Goal: Information Seeking & Learning: Learn about a topic

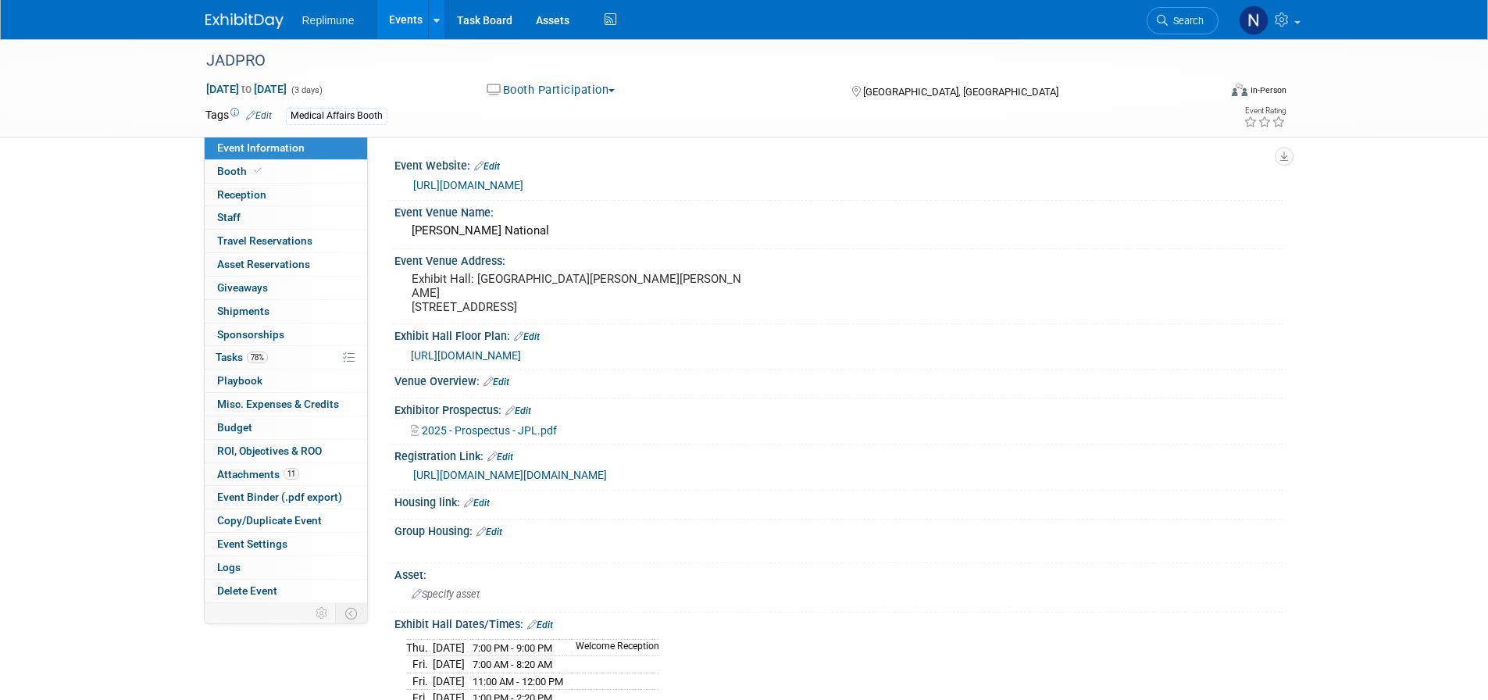
click at [411, 14] on link "Events" at bounding box center [405, 19] width 57 height 39
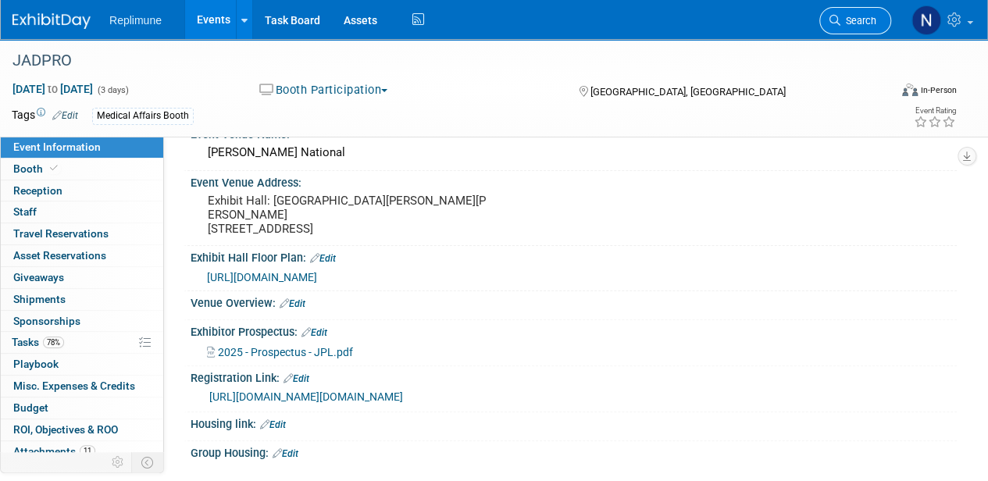
click at [870, 27] on link "Search" at bounding box center [856, 20] width 72 height 27
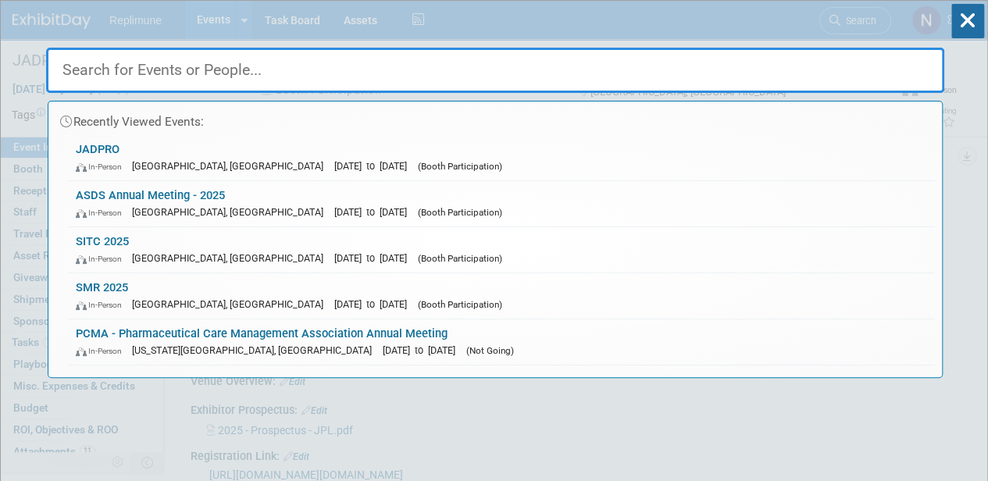
click at [453, 65] on input "text" at bounding box center [495, 70] width 898 height 45
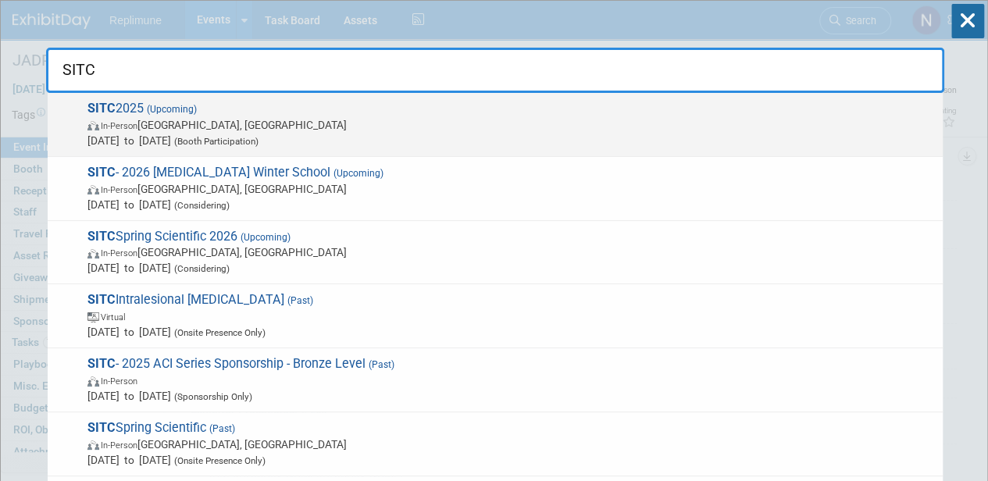
type input "SITC"
click at [136, 110] on span "SITC 2025 (Upcoming) In-Person National Harbor, MD Nov 5, 2025 to Nov 9, 2025 (…" at bounding box center [509, 125] width 852 height 48
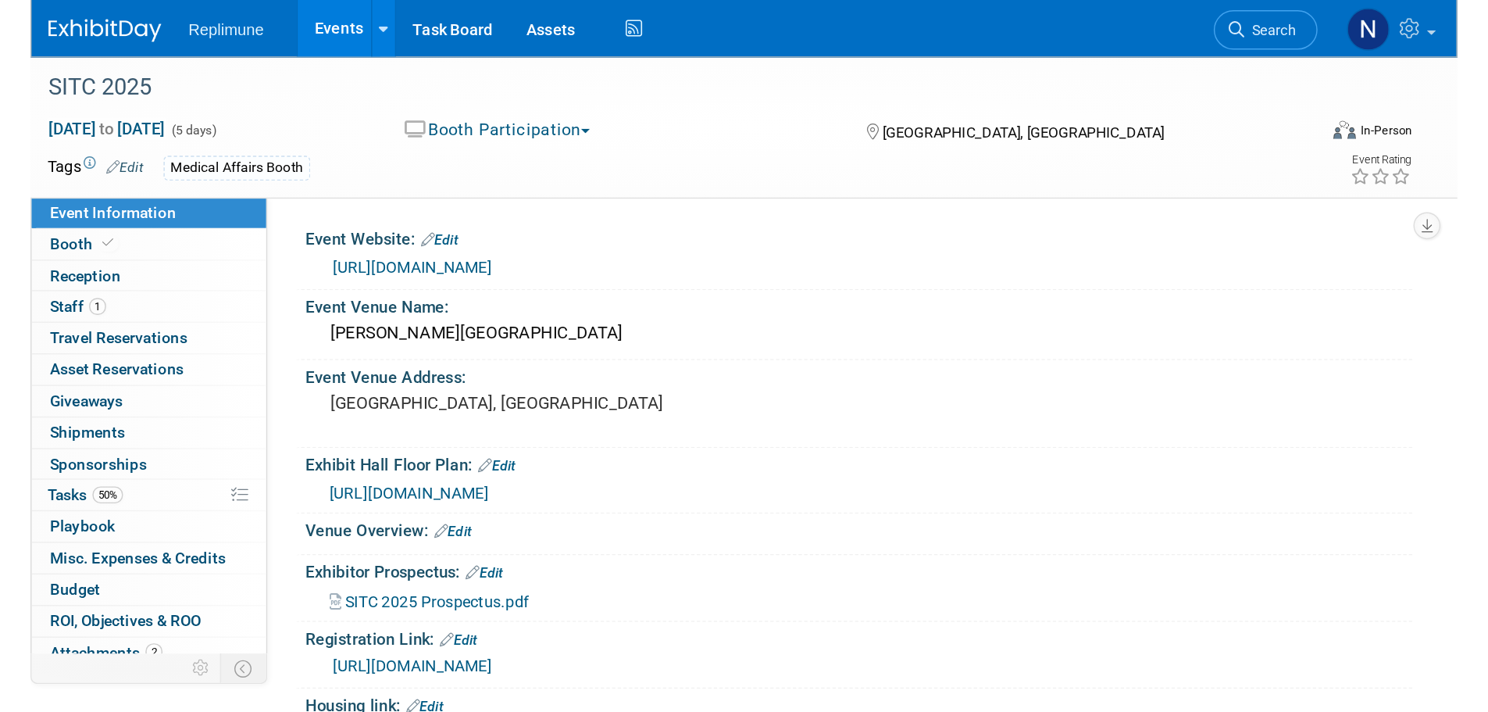
scroll to position [156, 0]
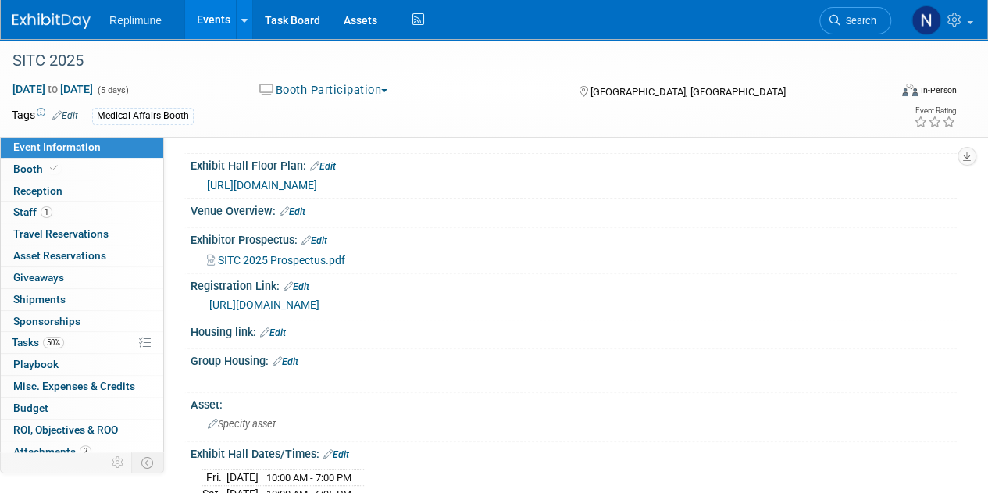
click at [288, 256] on span "SITC 2025 Prospectus.pdf" at bounding box center [281, 260] width 127 height 13
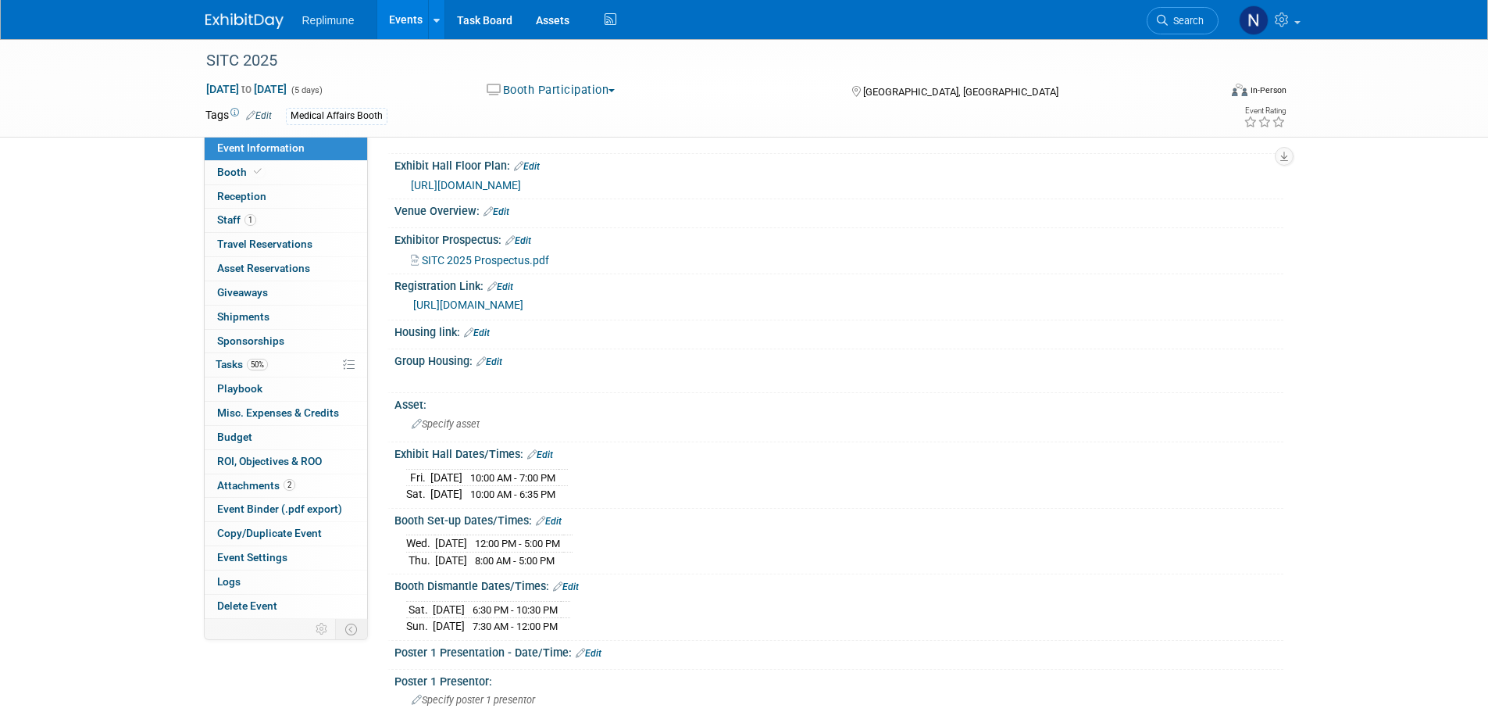
click at [480, 305] on link "https://www.mylibralounge.com/regeng/sitc2025/sitcex/en/company-overview/?lib_S…" at bounding box center [468, 304] width 110 height 13
click at [234, 175] on span "Booth" at bounding box center [241, 172] width 48 height 13
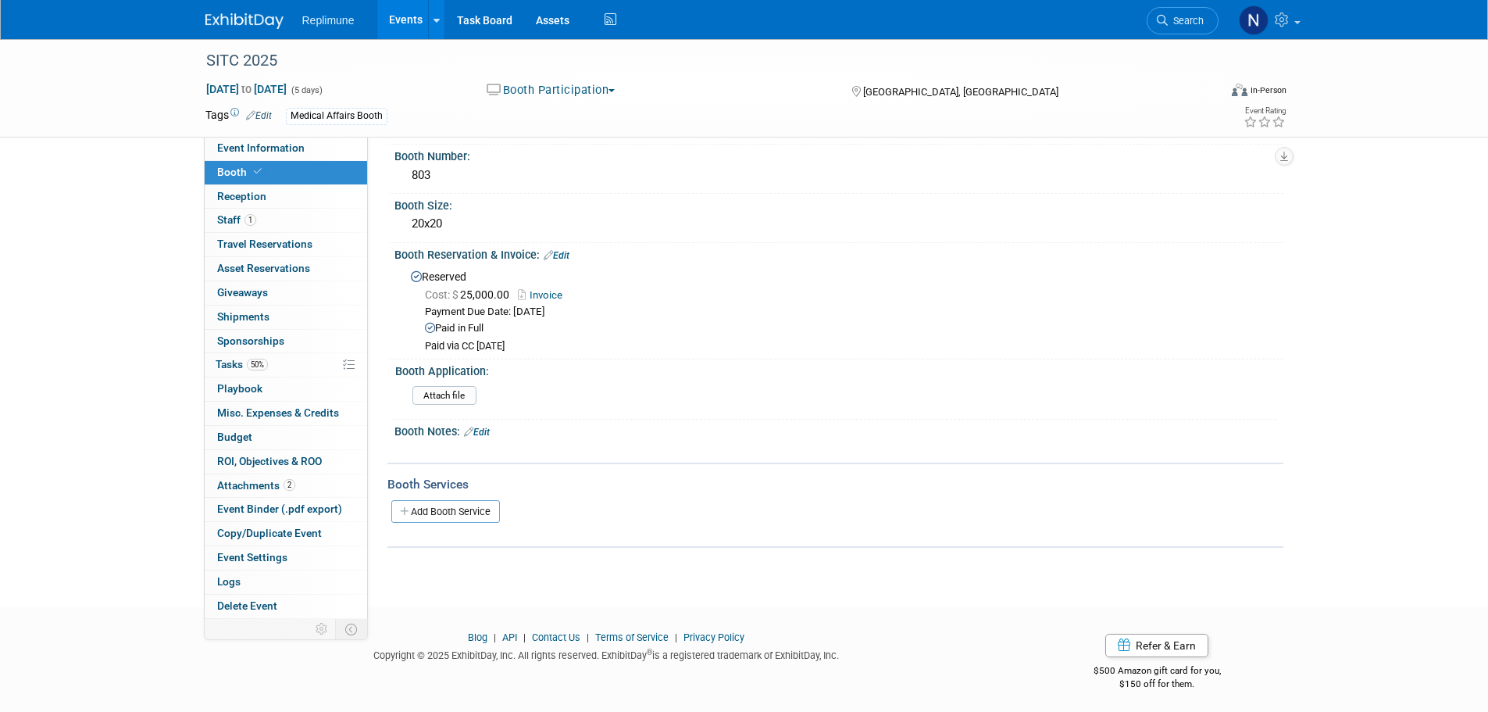
scroll to position [106, 0]
click at [480, 432] on link "Edit" at bounding box center [477, 428] width 26 height 11
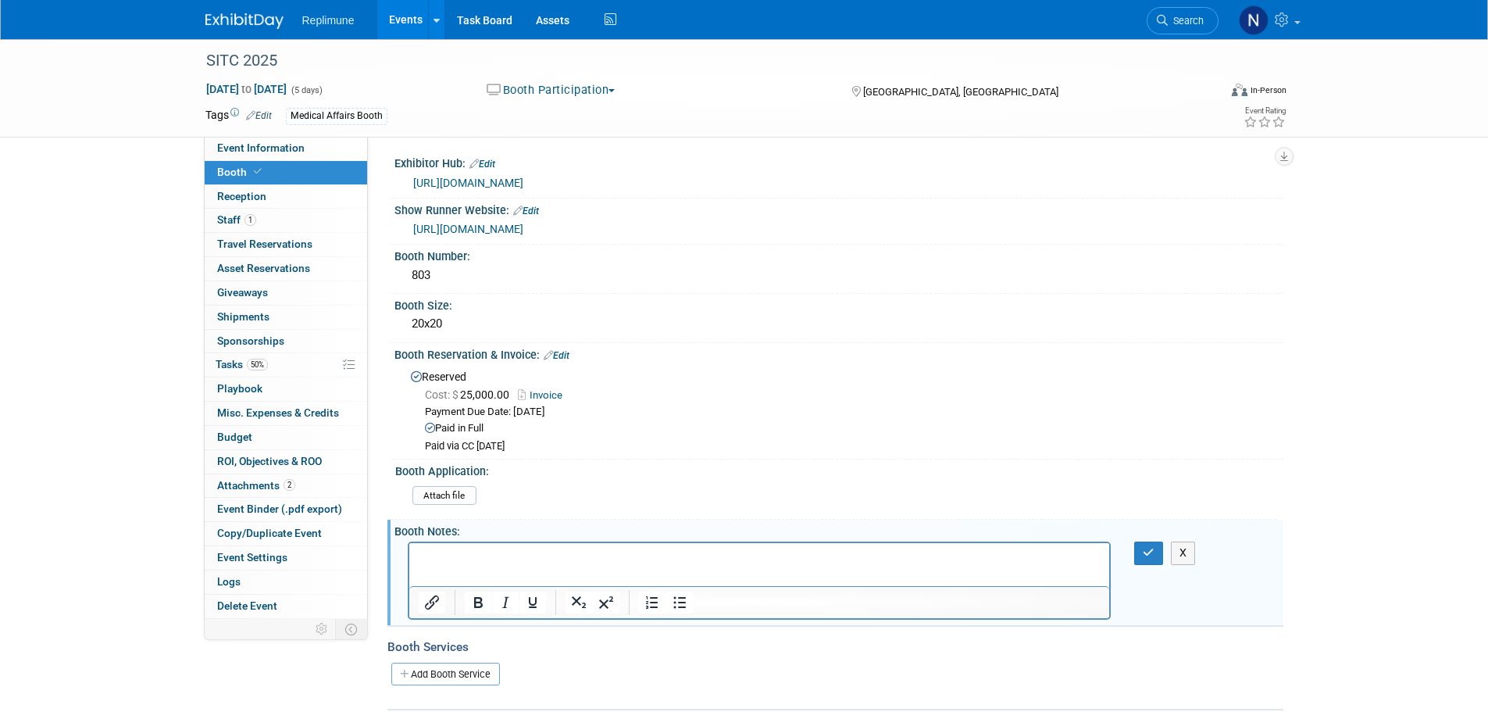
scroll to position [0, 0]
click at [234, 486] on span "Attachments 2" at bounding box center [256, 485] width 78 height 13
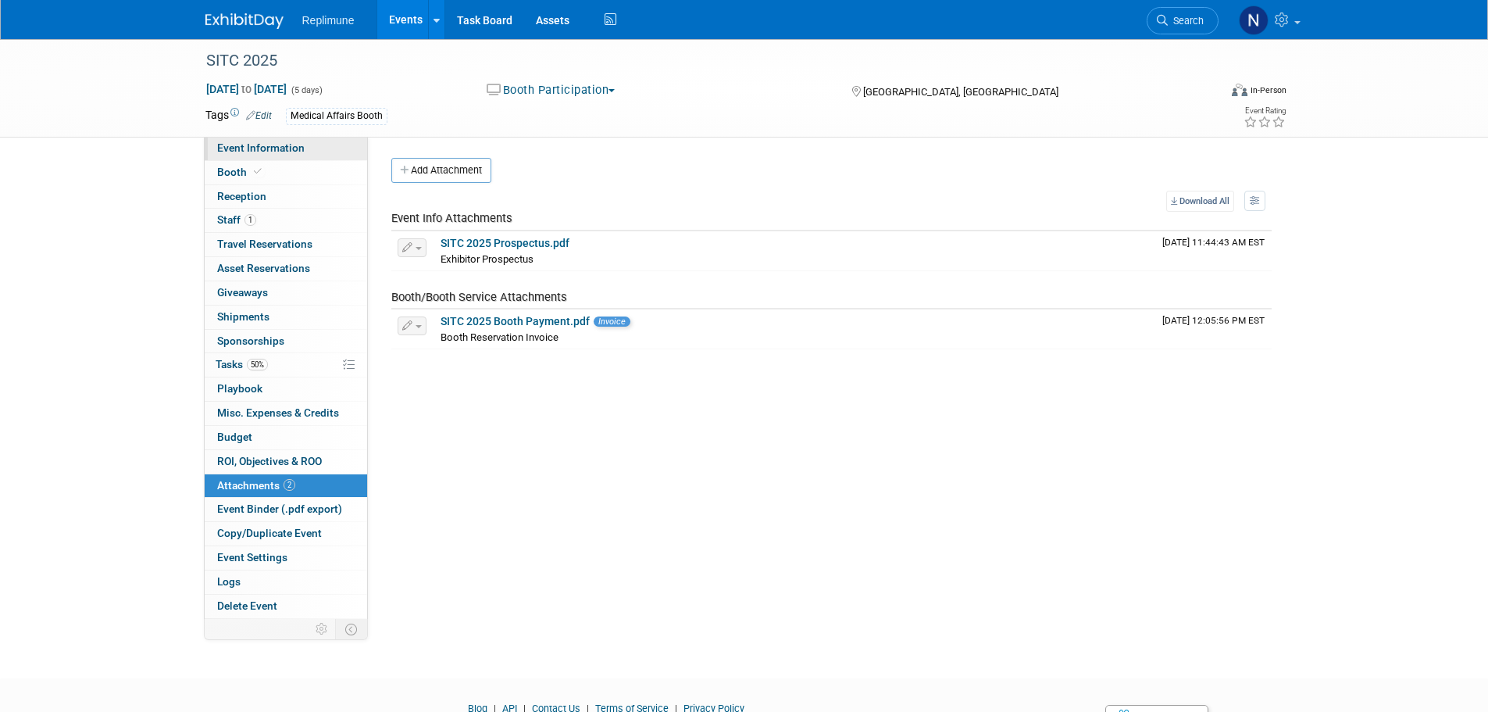
click at [258, 148] on span "Event Information" at bounding box center [261, 147] width 88 height 13
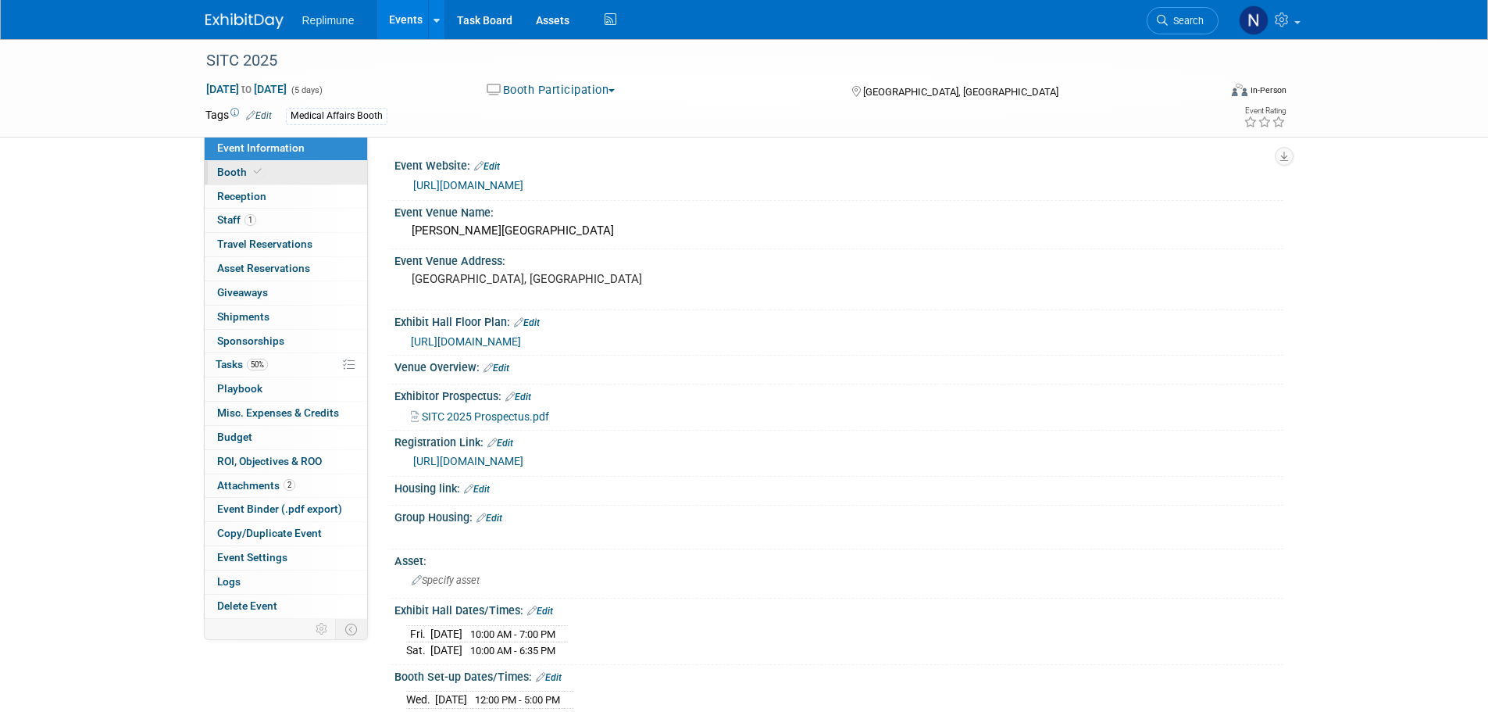
click at [218, 173] on span "Booth" at bounding box center [241, 172] width 48 height 13
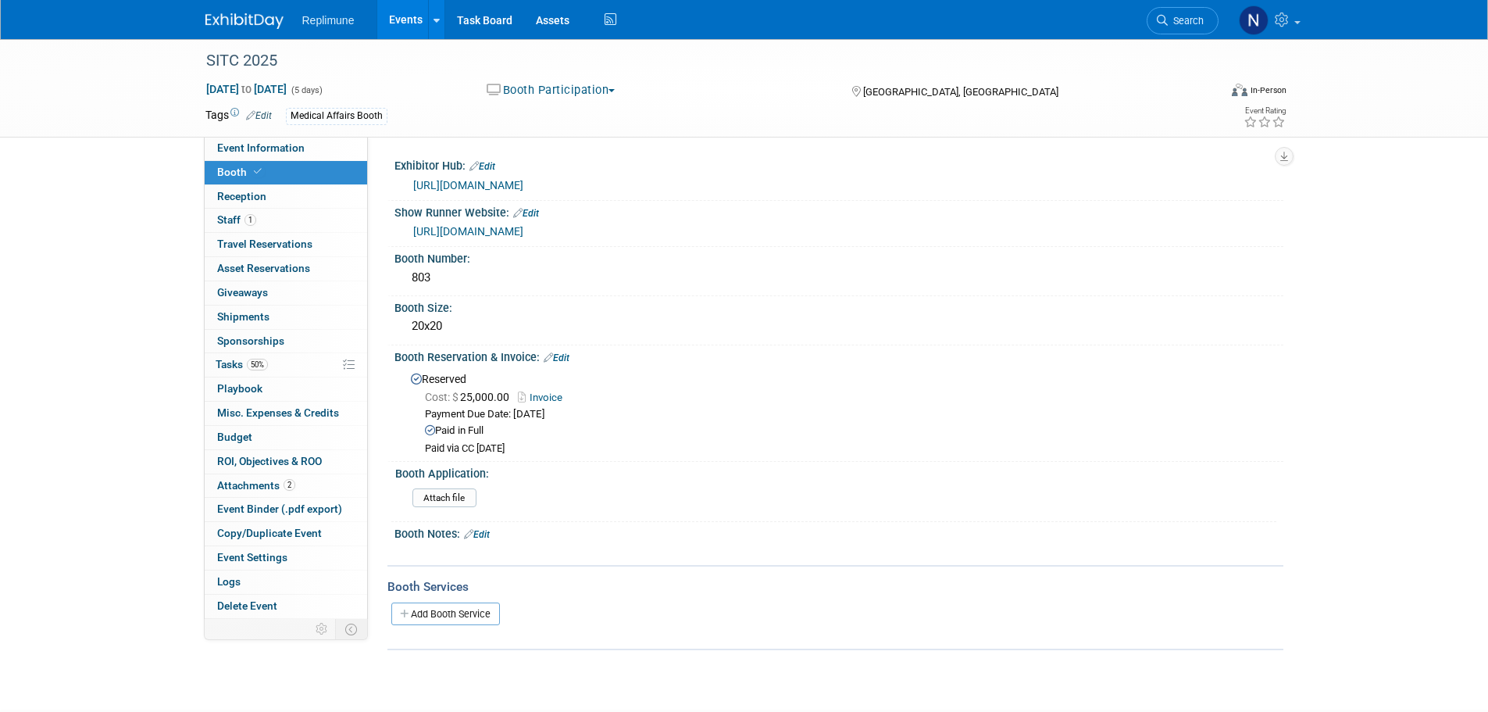
click at [480, 492] on link "Edit" at bounding box center [477, 534] width 26 height 11
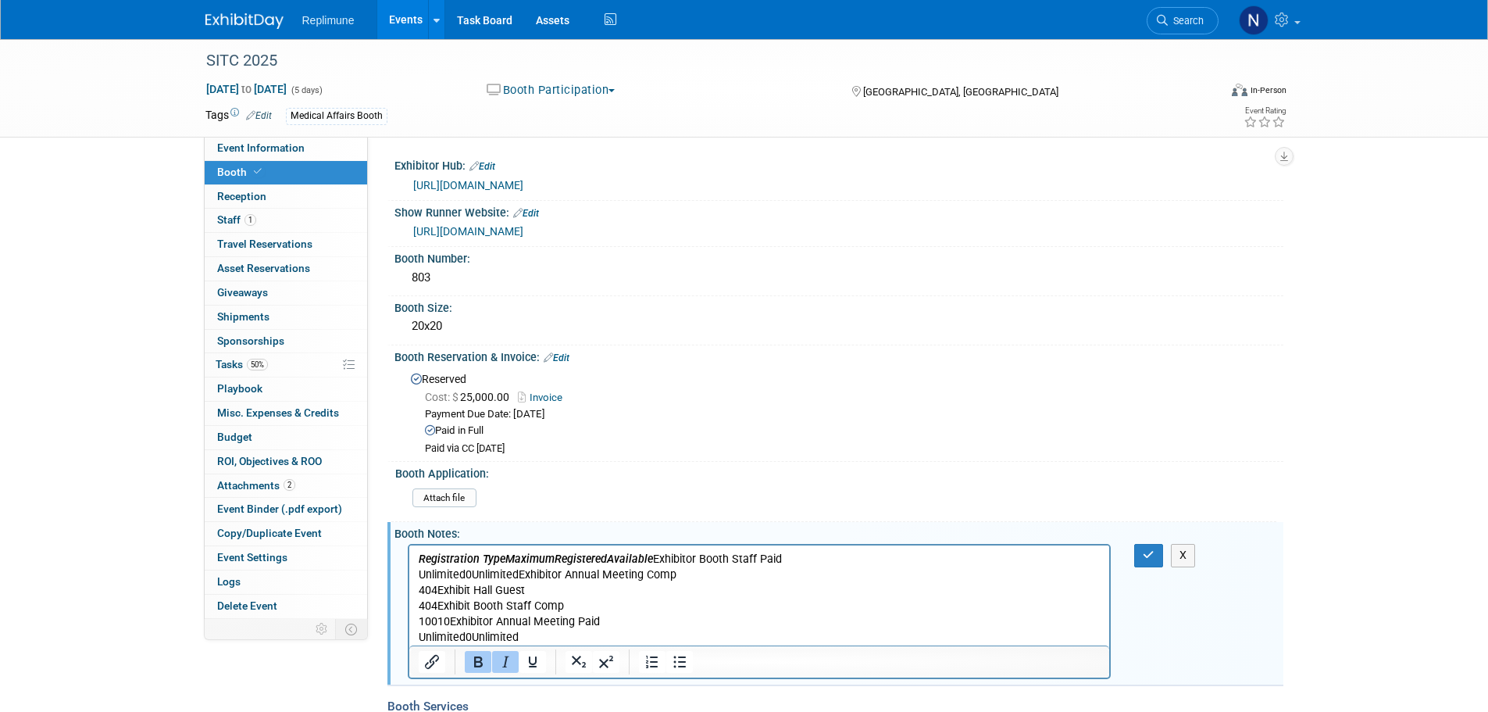
click at [648, 492] on p "Registration Type Maximum Registered Available Exhibitor Booth Staff Paid Unlim…" at bounding box center [759, 599] width 683 height 94
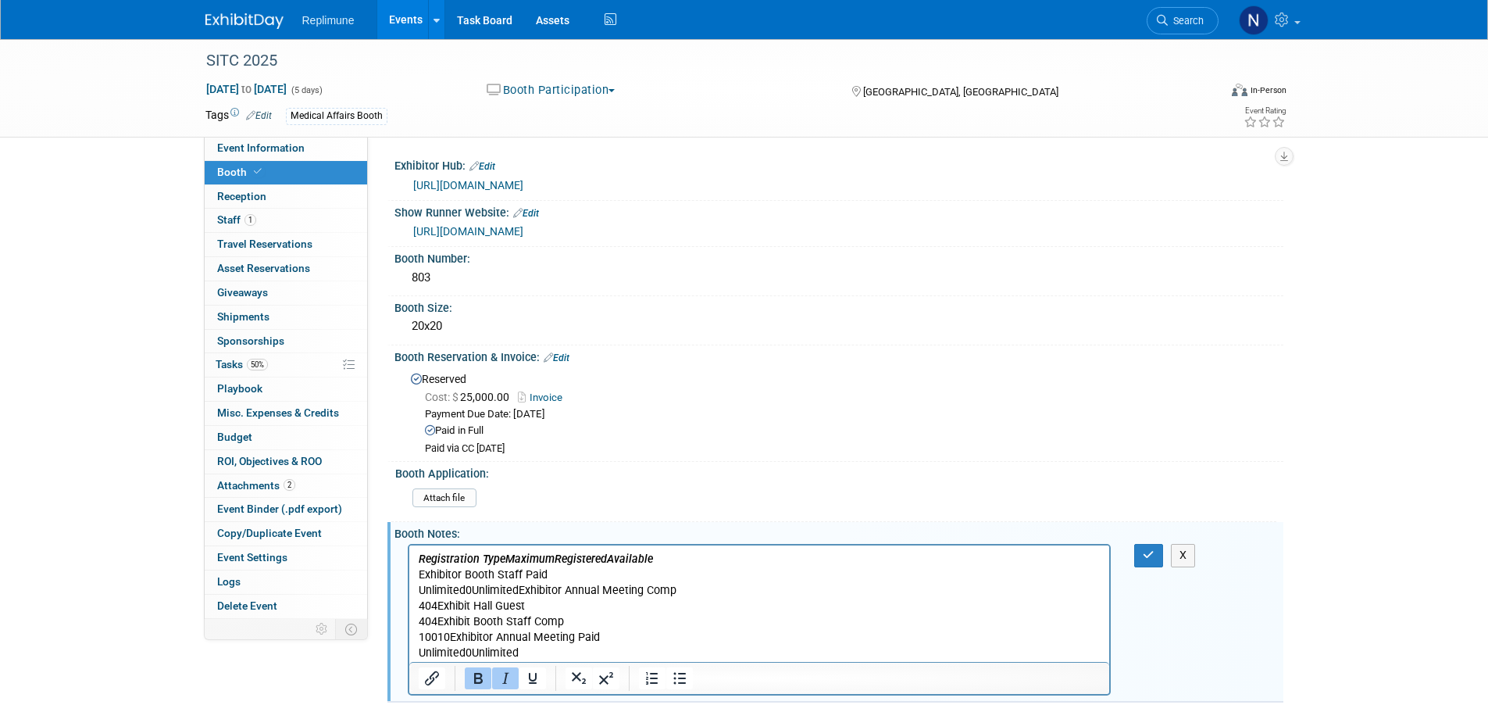
drag, startPoint x: 421, startPoint y: 560, endPoint x: 658, endPoint y: 648, distance: 252.4
click at [658, 492] on body "Registration Type Maximum Registered Available Exhibitor Booth Staff Paid Unlim…" at bounding box center [759, 607] width 684 height 110
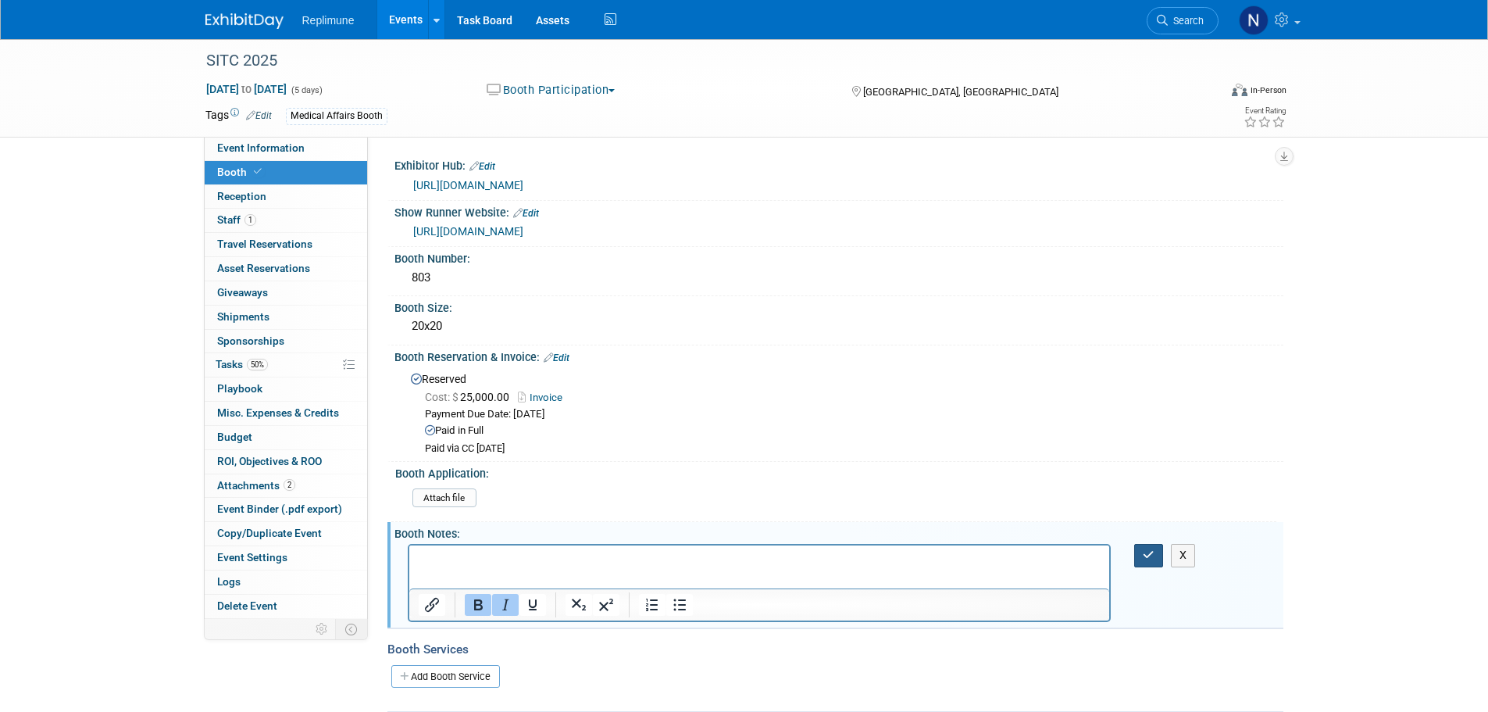
click at [988, 492] on icon "button" at bounding box center [1149, 554] width 12 height 11
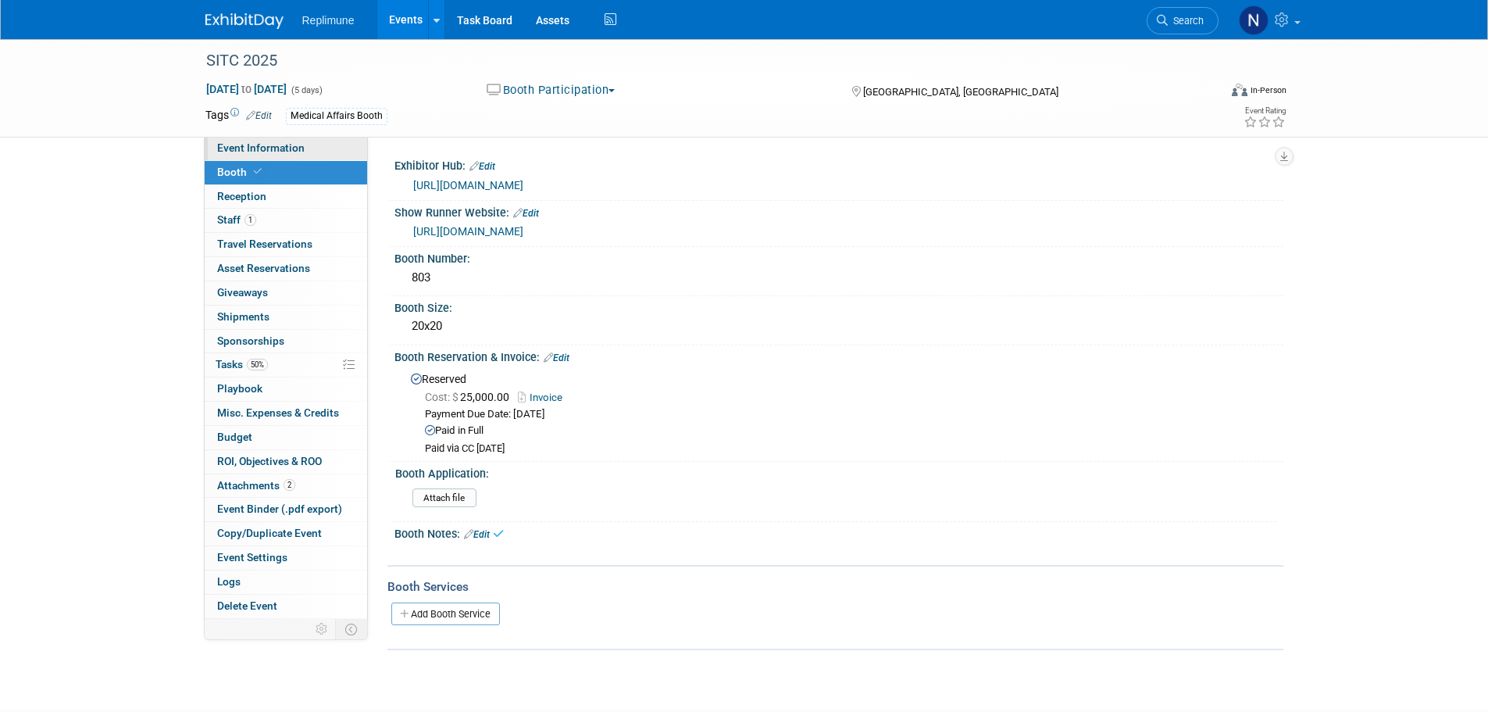
click at [252, 147] on span "Event Information" at bounding box center [261, 147] width 88 height 13
